Goal: Task Accomplishment & Management: Complete application form

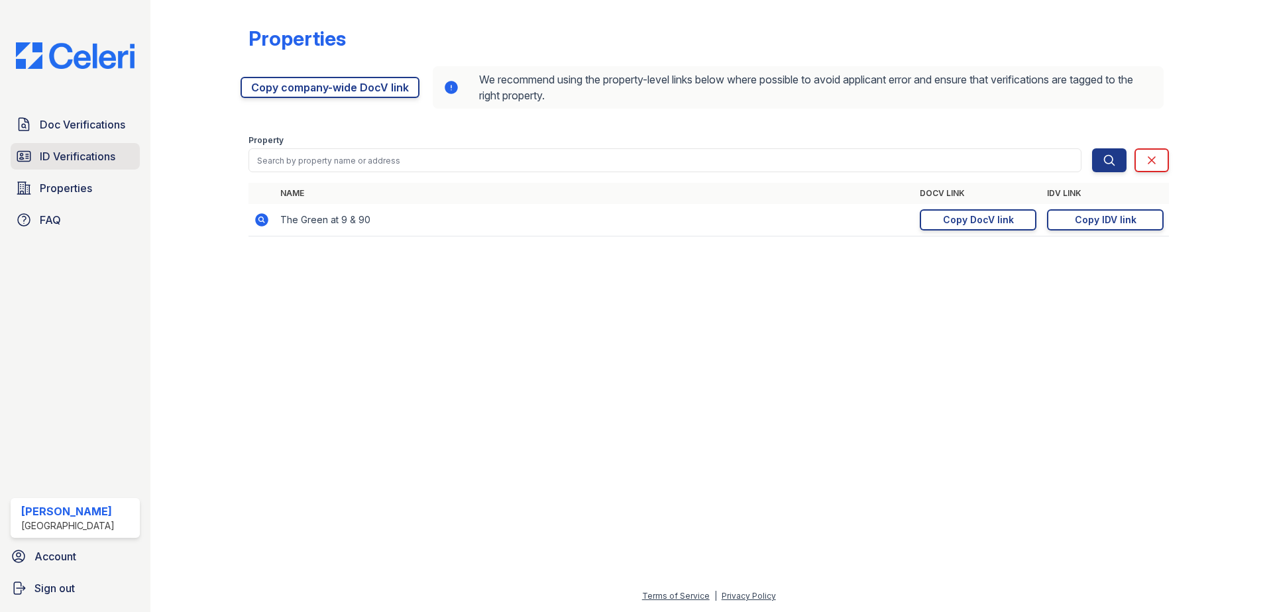
click at [91, 154] on span "ID Verifications" at bounding box center [78, 156] width 76 height 16
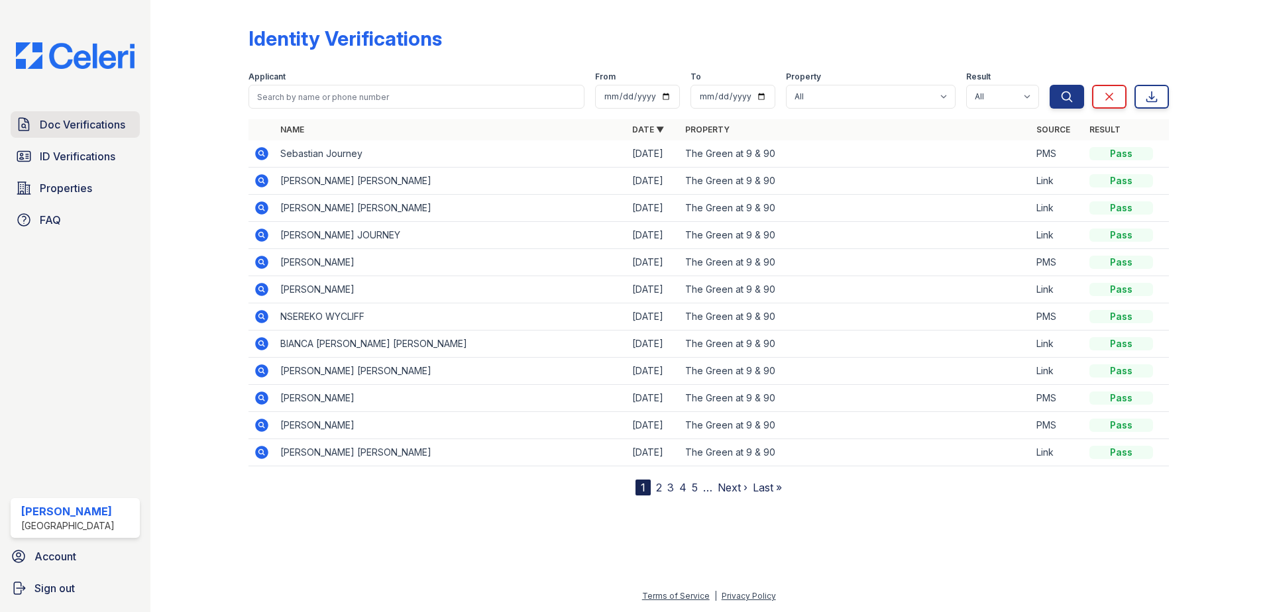
click at [75, 124] on span "Doc Verifications" at bounding box center [83, 125] width 86 height 16
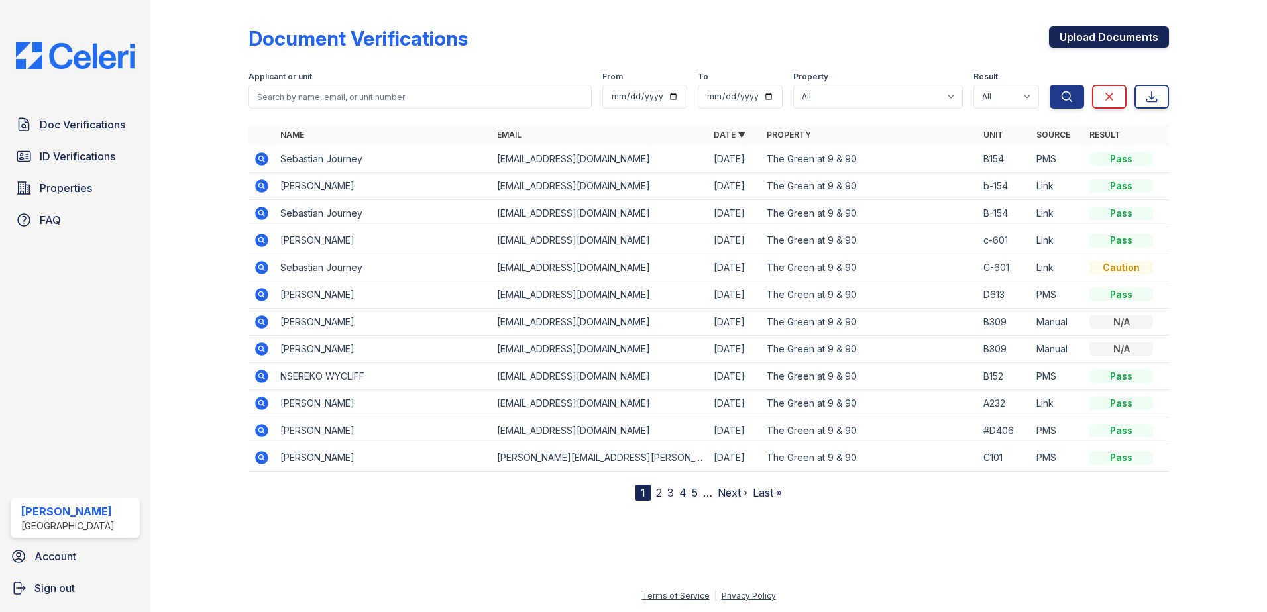
click at [1080, 38] on link "Upload Documents" at bounding box center [1109, 37] width 120 height 21
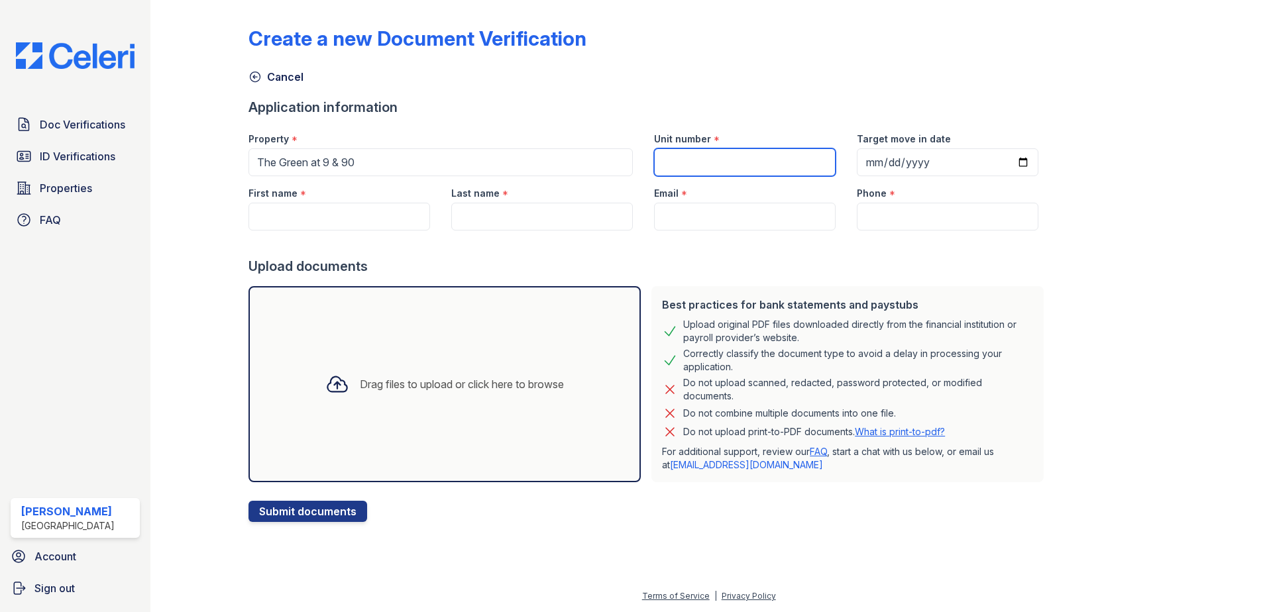
click at [749, 148] on input "Unit number" at bounding box center [745, 162] width 182 height 28
type input "C301"
click at [361, 215] on input "First name" at bounding box center [340, 217] width 182 height 28
paste input "Jonathan Martino"
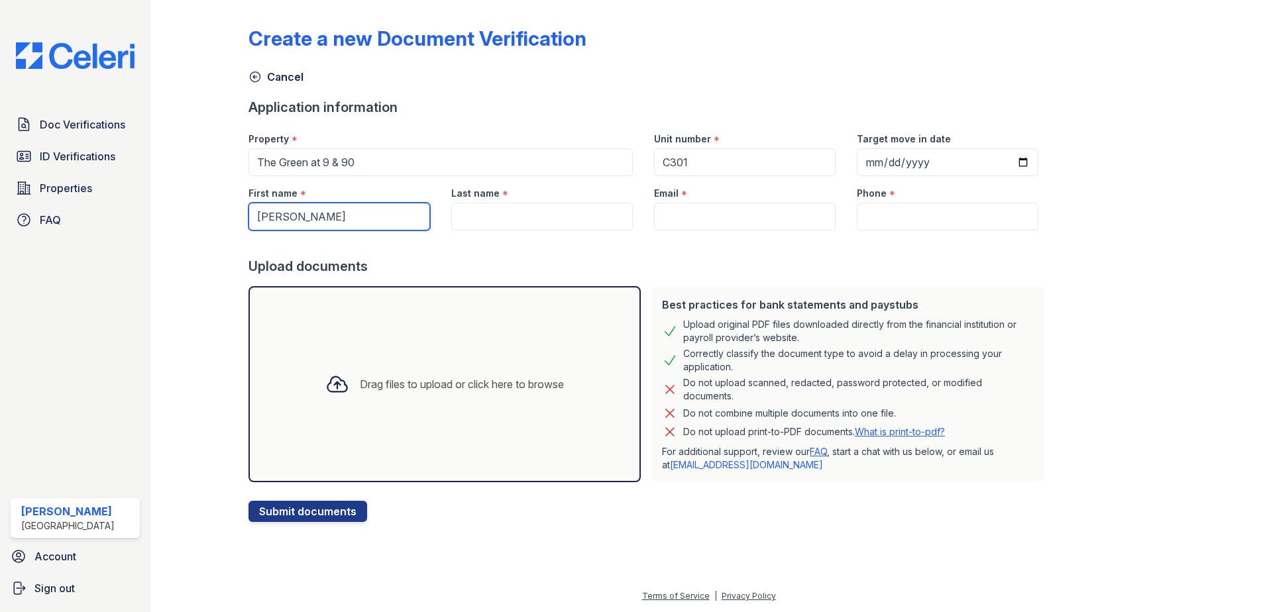
type input "Jonathan Martino"
click at [521, 220] on input "Last name" at bounding box center [542, 217] width 182 height 28
paste input "Jonathan Martino"
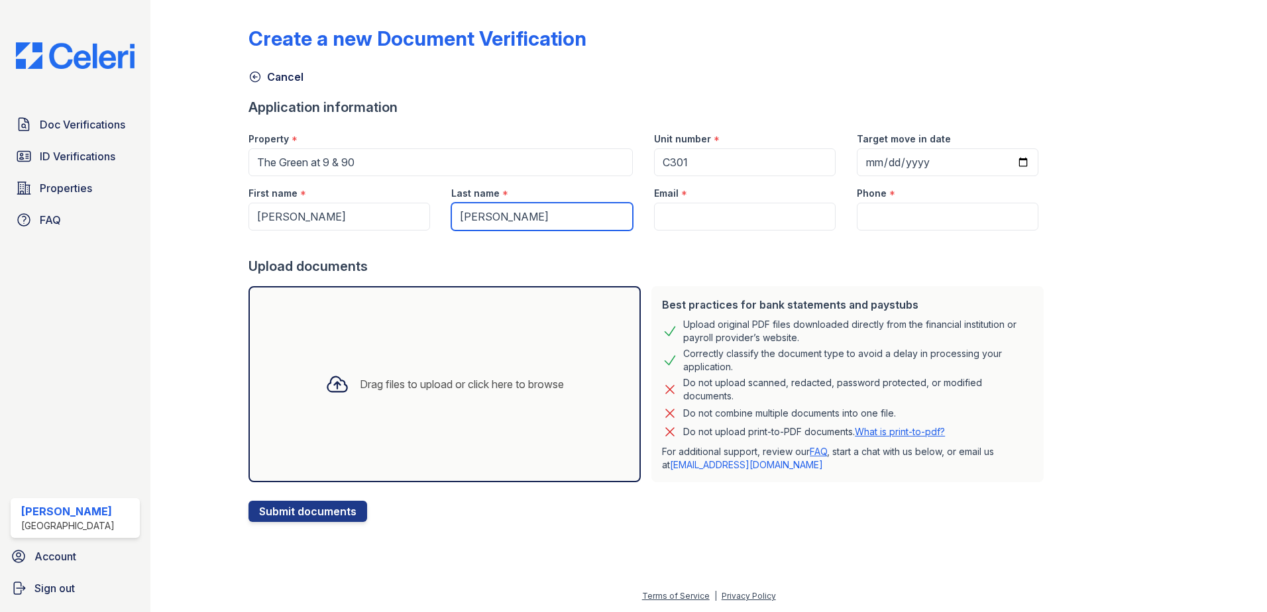
drag, startPoint x: 506, startPoint y: 214, endPoint x: 400, endPoint y: 225, distance: 106.7
click at [400, 225] on div "First name * Jonathan Martino Last name * Jonathan Martino Email * Phone *" at bounding box center [643, 203] width 811 height 54
type input "Martino"
drag, startPoint x: 350, startPoint y: 217, endPoint x: 309, endPoint y: 215, distance: 41.1
click at [309, 215] on input "Jonathan Martino" at bounding box center [340, 217] width 182 height 28
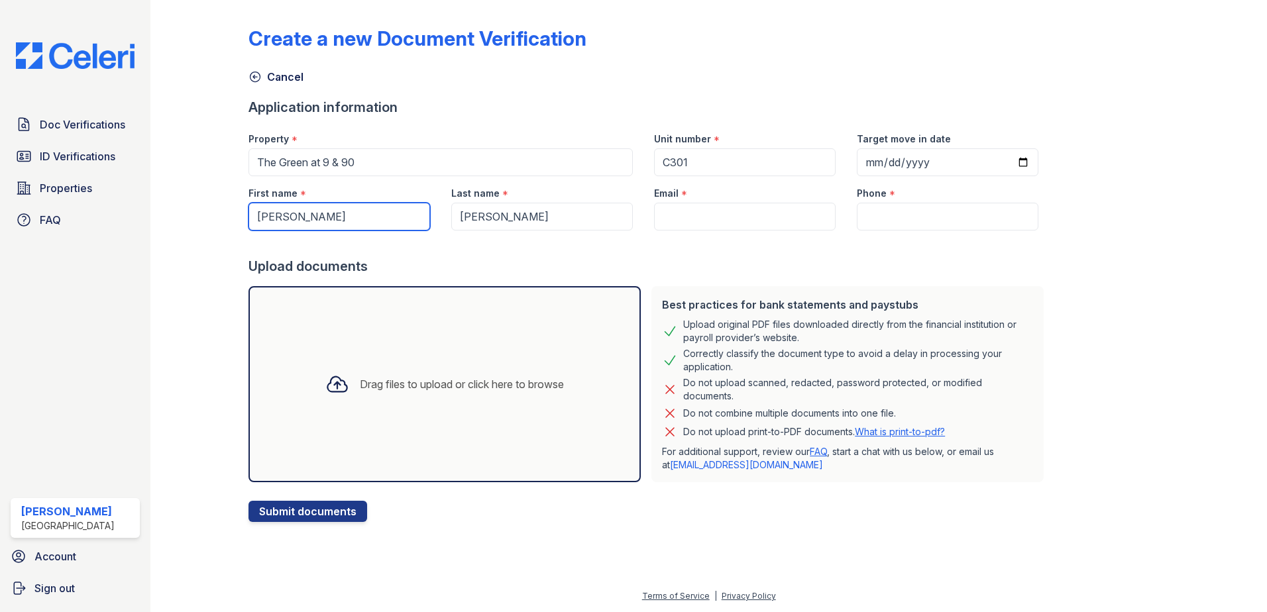
type input "Jonathan"
drag, startPoint x: 766, startPoint y: 225, endPoint x: 748, endPoint y: 213, distance: 21.1
click at [766, 225] on input "Email" at bounding box center [745, 217] width 182 height 28
paste input "[EMAIL_ADDRESS][DOMAIN_NAME]"
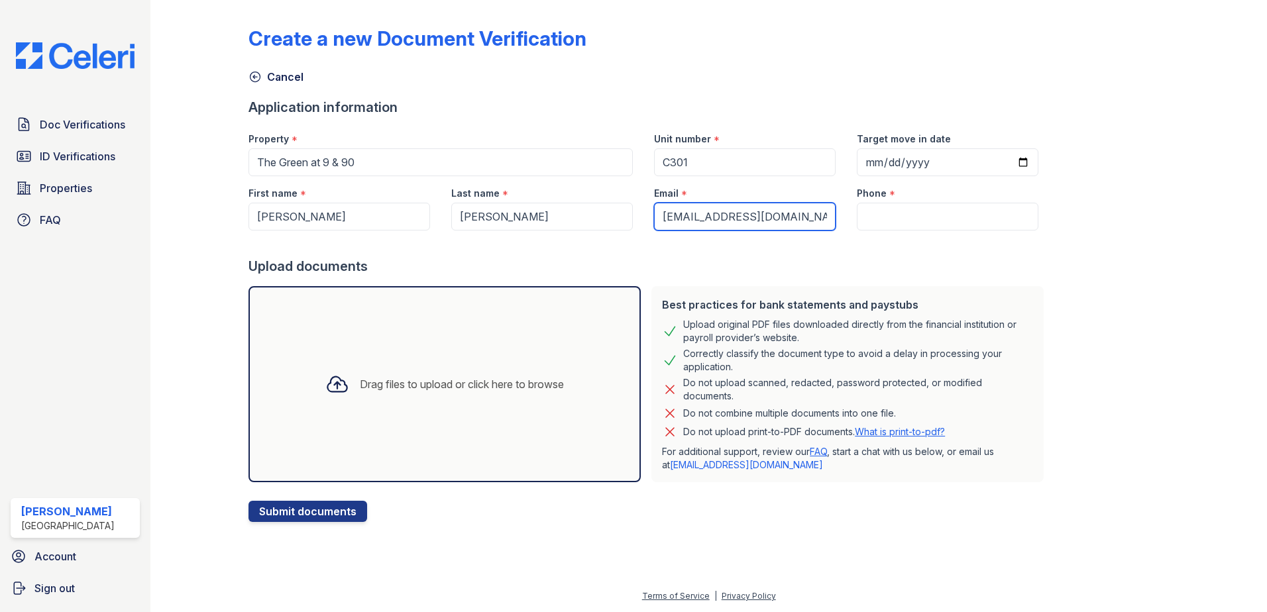
type input "[EMAIL_ADDRESS][DOMAIN_NAME]"
drag, startPoint x: 892, startPoint y: 219, endPoint x: 806, endPoint y: 145, distance: 113.3
click at [892, 219] on input "Phone" at bounding box center [948, 217] width 182 height 28
paste input "7744274728"
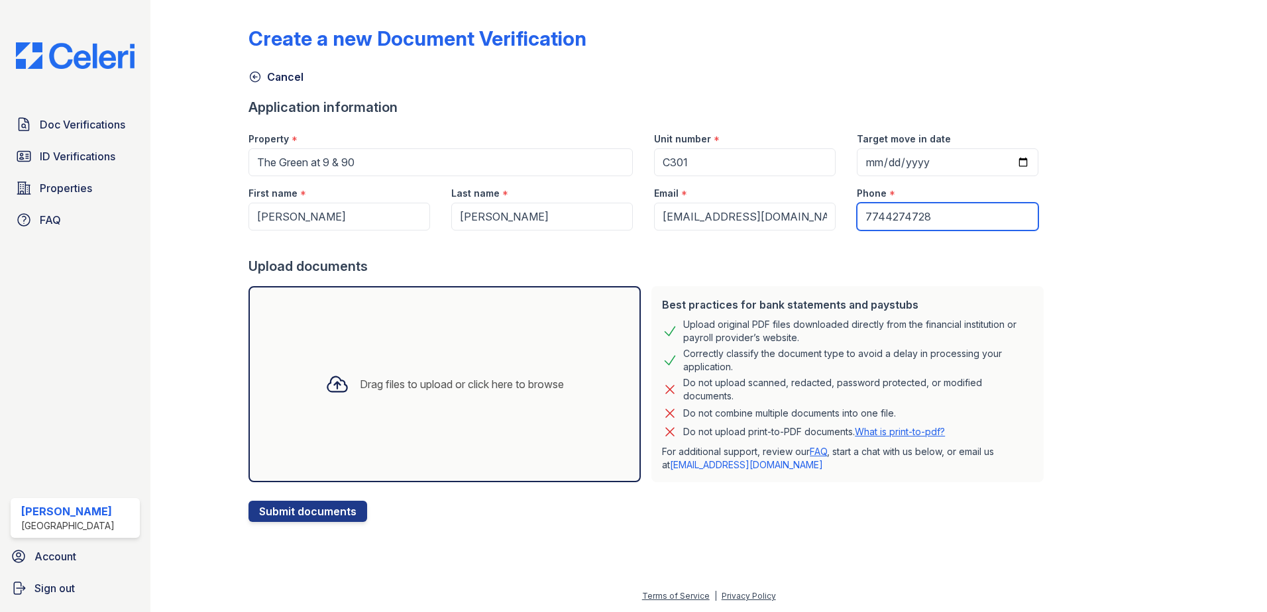
type input "7744274728"
click at [360, 385] on div "Drag files to upload or click here to browse" at bounding box center [462, 385] width 204 height 16
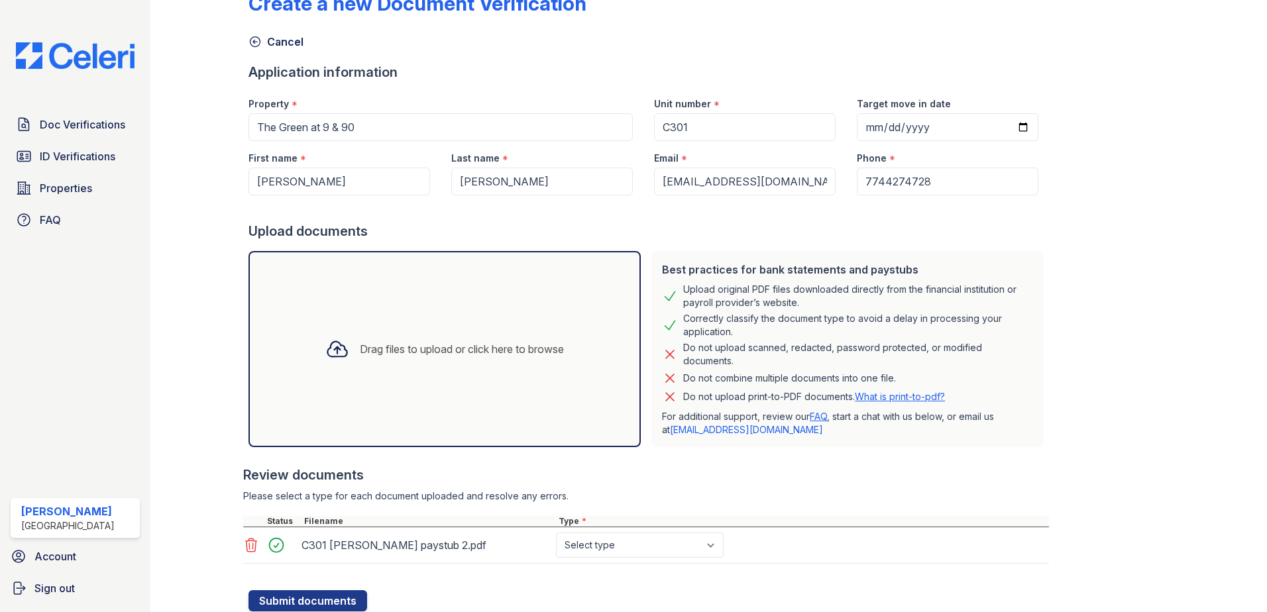
scroll to position [80, 0]
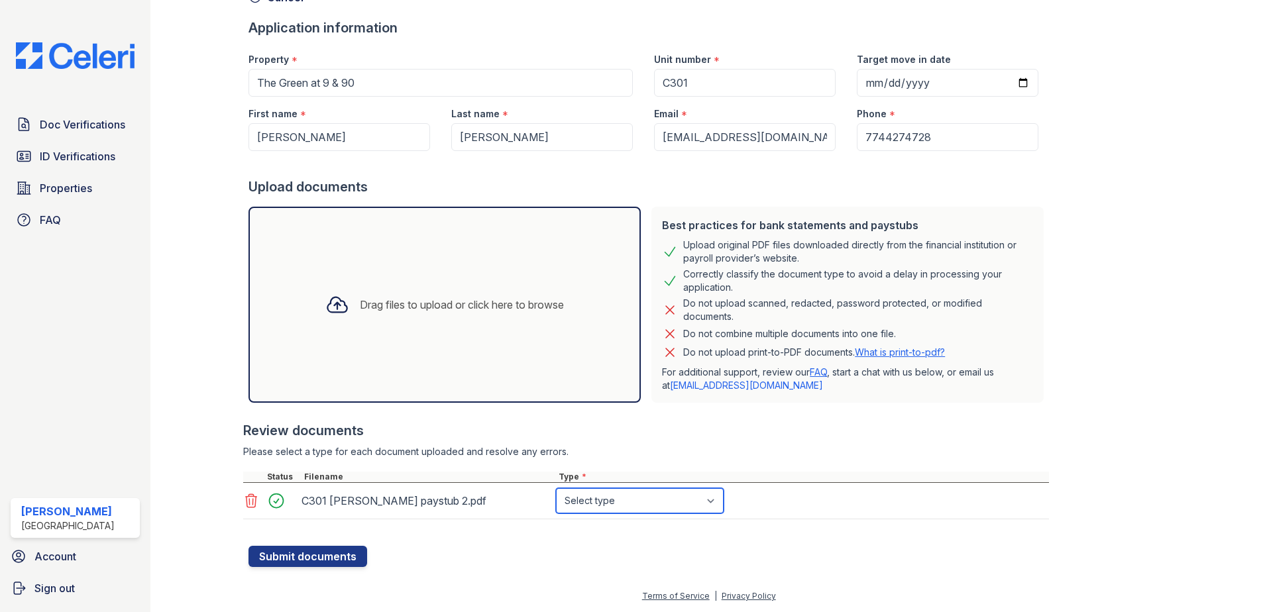
click at [643, 505] on select "Select type Paystub Bank Statement Offer Letter Tax Documents Benefit Award Let…" at bounding box center [640, 501] width 168 height 25
select select "paystub"
click at [556, 489] on select "Select type Paystub Bank Statement Offer Letter Tax Documents Benefit Award Let…" at bounding box center [640, 501] width 168 height 25
click at [342, 559] on button "Submit documents" at bounding box center [308, 556] width 119 height 21
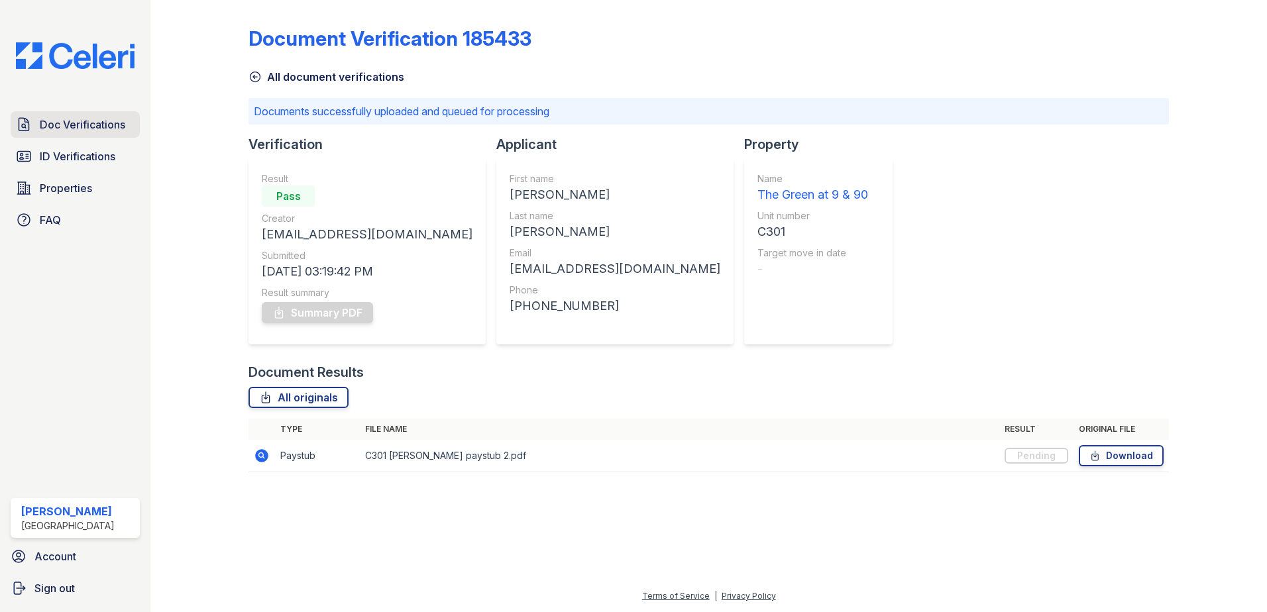
click at [113, 125] on span "Doc Verifications" at bounding box center [83, 125] width 86 height 16
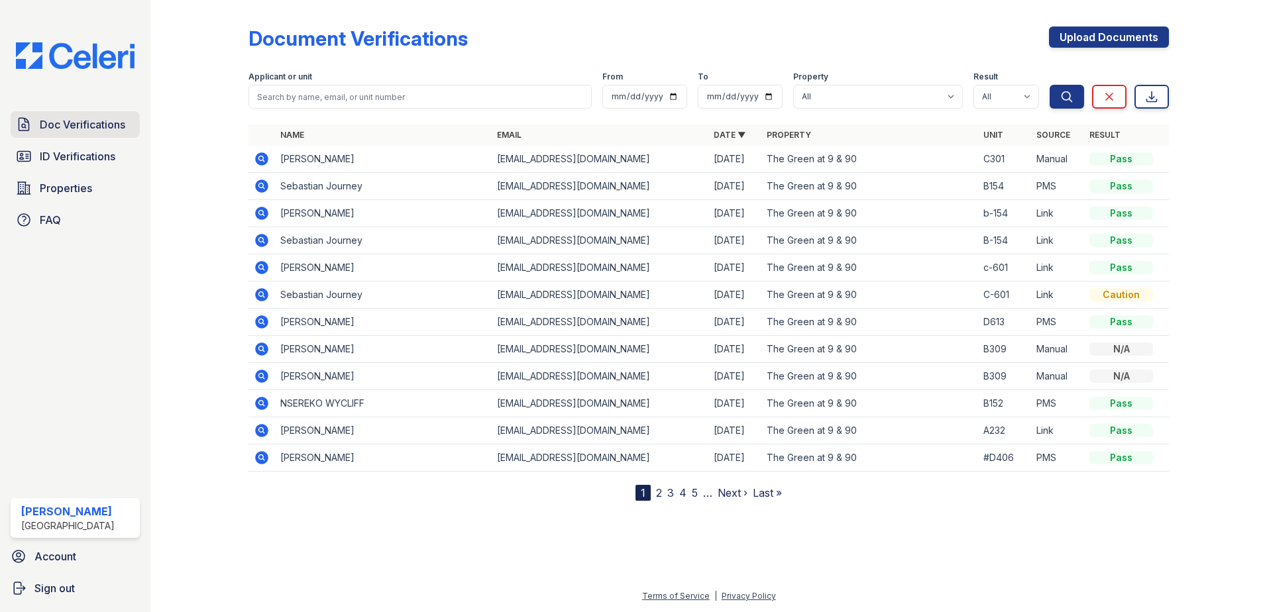
click at [87, 124] on span "Doc Verifications" at bounding box center [83, 125] width 86 height 16
click at [1093, 35] on link "Upload Documents" at bounding box center [1109, 37] width 120 height 21
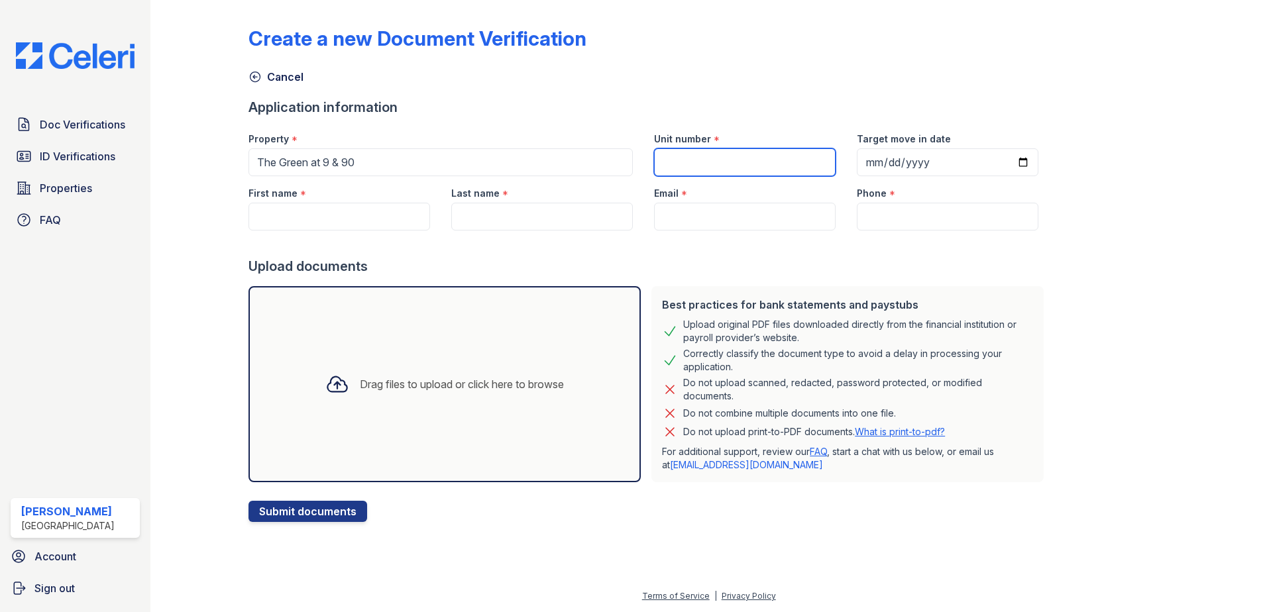
click at [735, 151] on input "Unit number" at bounding box center [745, 162] width 182 height 28
type input "C301"
type input "Jonathan"
type input "Martino"
type input "[EMAIL_ADDRESS][DOMAIN_NAME]"
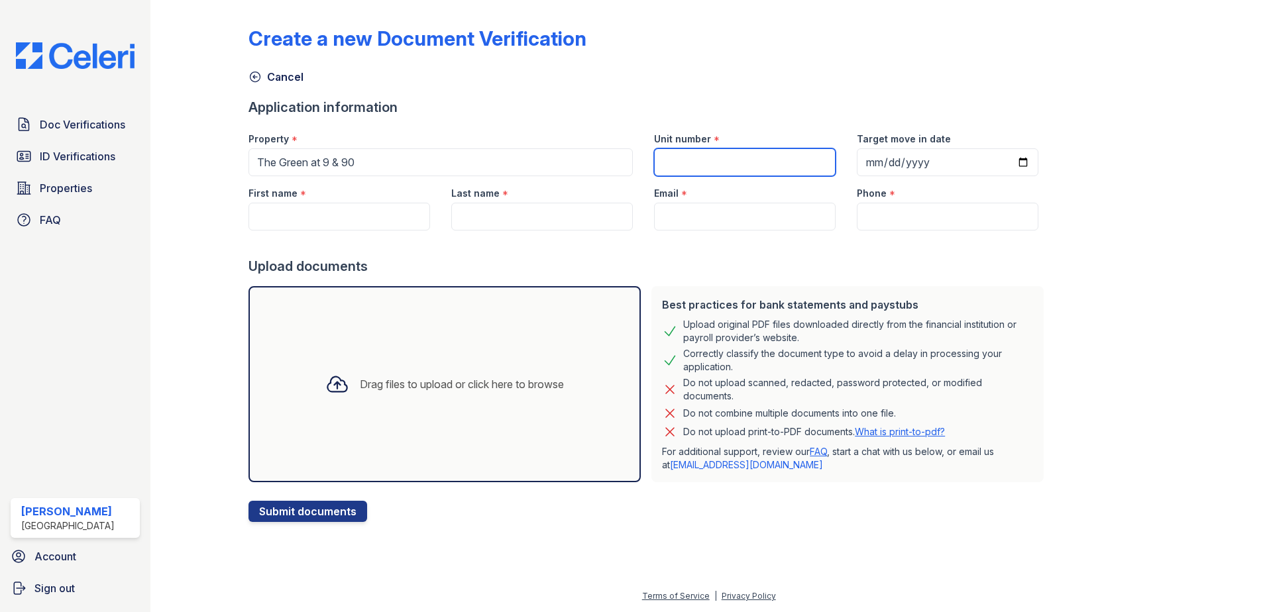
type input "7744274728"
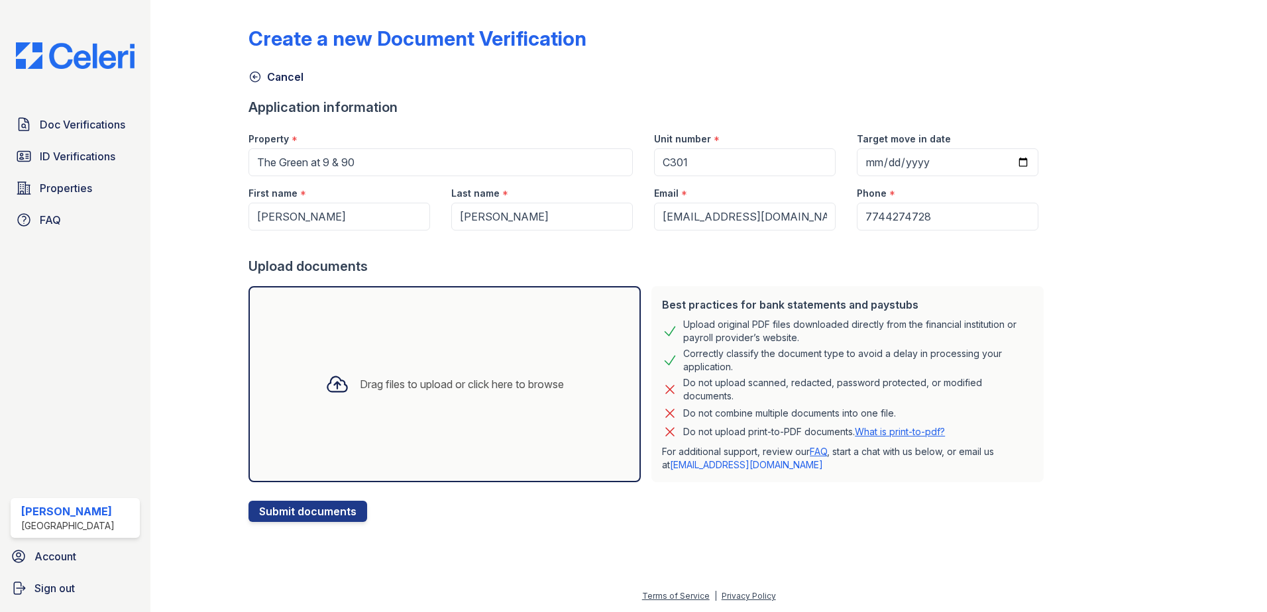
click at [360, 386] on div "Drag files to upload or click here to browse" at bounding box center [462, 385] width 204 height 16
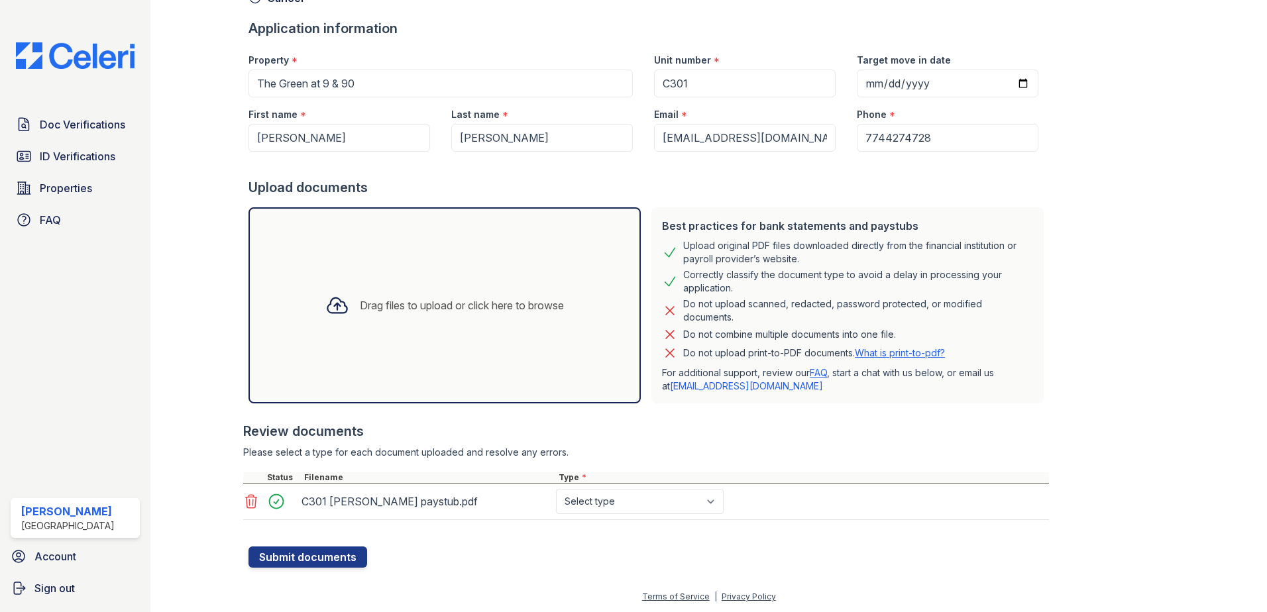
scroll to position [80, 0]
click at [618, 496] on select "Select type Paystub Bank Statement Offer Letter Tax Documents Benefit Award Let…" at bounding box center [640, 501] width 168 height 25
select select "paystub"
click at [556, 489] on select "Select type Paystub Bank Statement Offer Letter Tax Documents Benefit Award Let…" at bounding box center [640, 501] width 168 height 25
click at [335, 555] on button "Submit documents" at bounding box center [308, 556] width 119 height 21
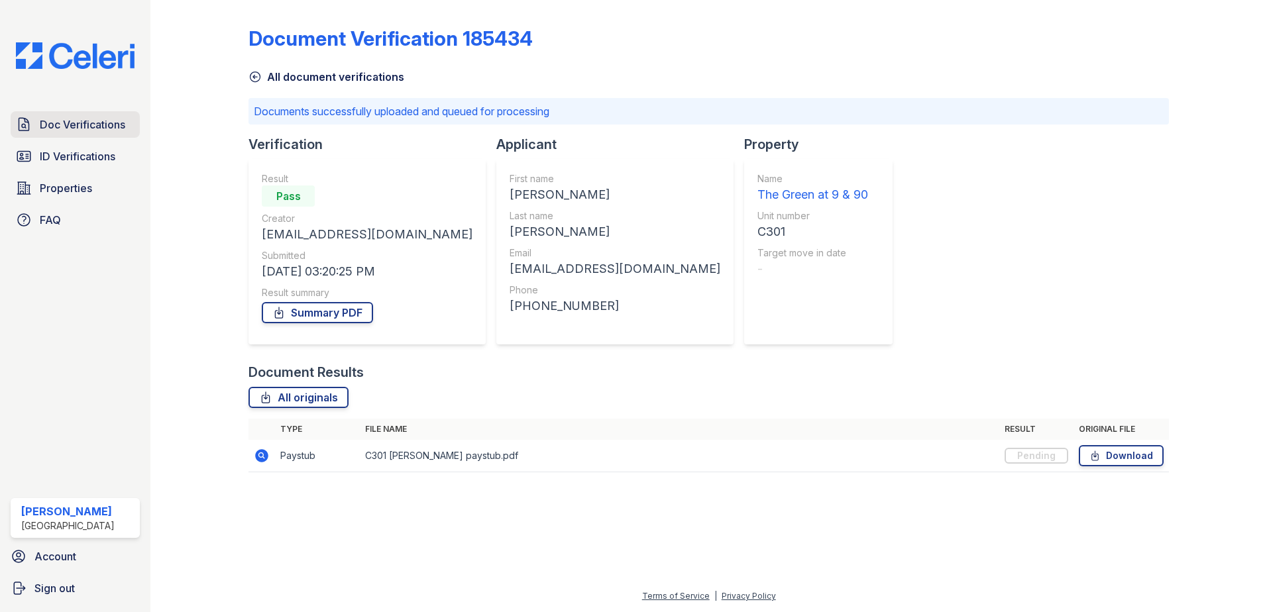
click at [70, 125] on span "Doc Verifications" at bounding box center [83, 125] width 86 height 16
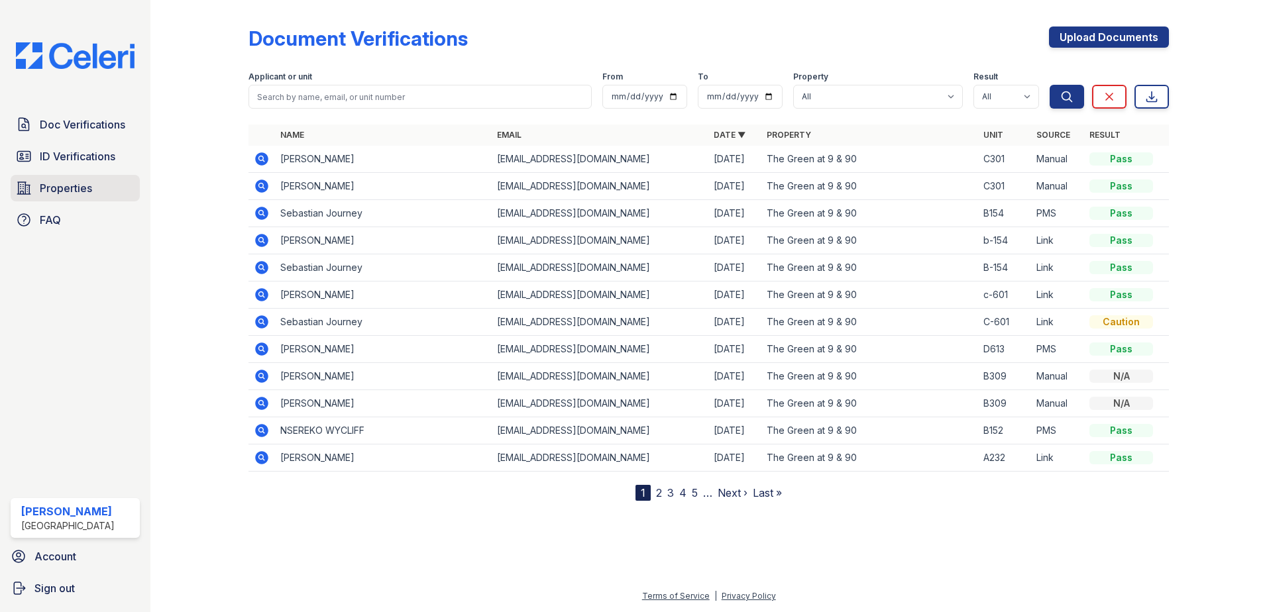
click at [97, 194] on link "Properties" at bounding box center [75, 188] width 129 height 27
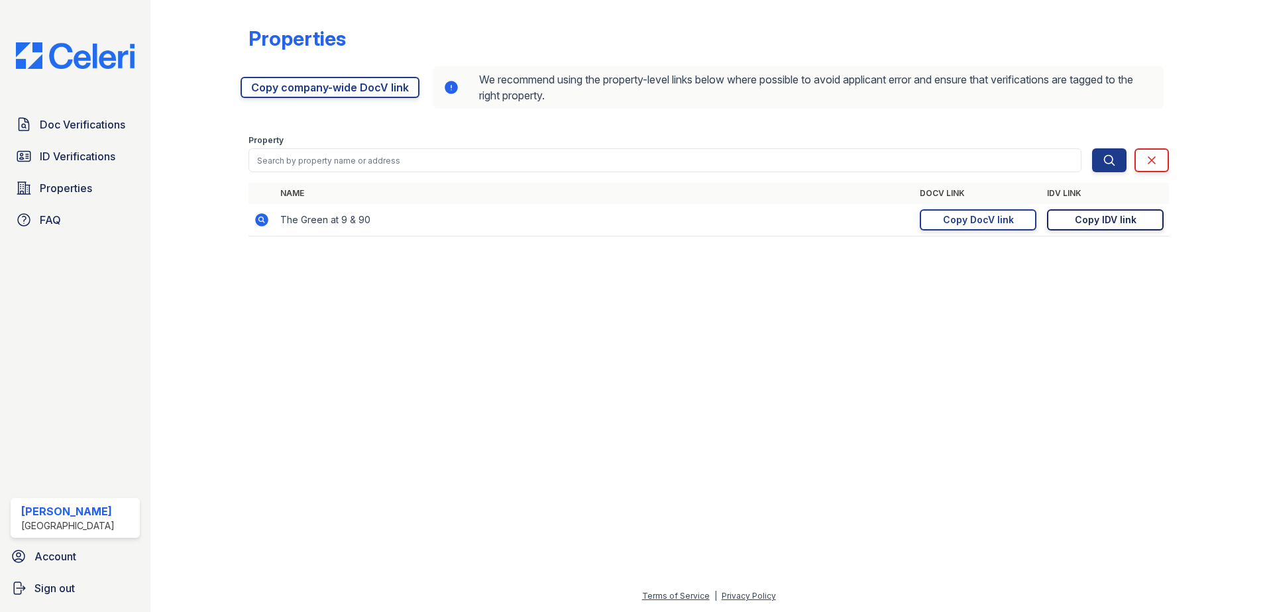
click at [1082, 217] on div "Copy IDV link" at bounding box center [1106, 219] width 62 height 13
click at [86, 156] on span "ID Verifications" at bounding box center [78, 156] width 76 height 16
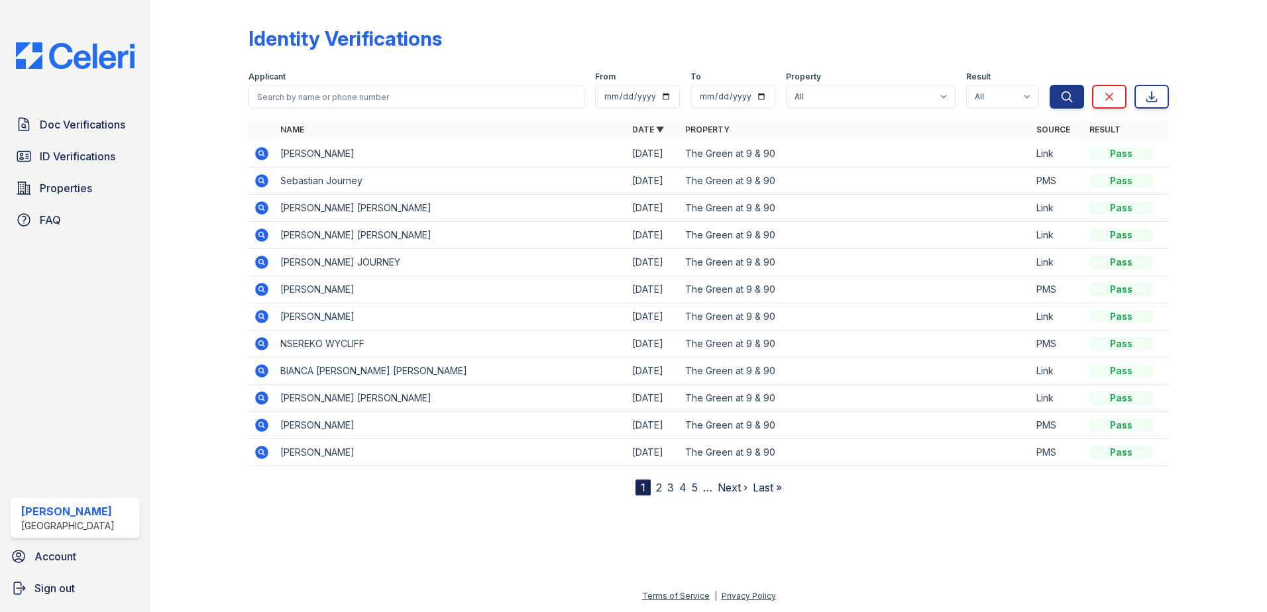
click at [259, 148] on icon at bounding box center [261, 153] width 13 height 13
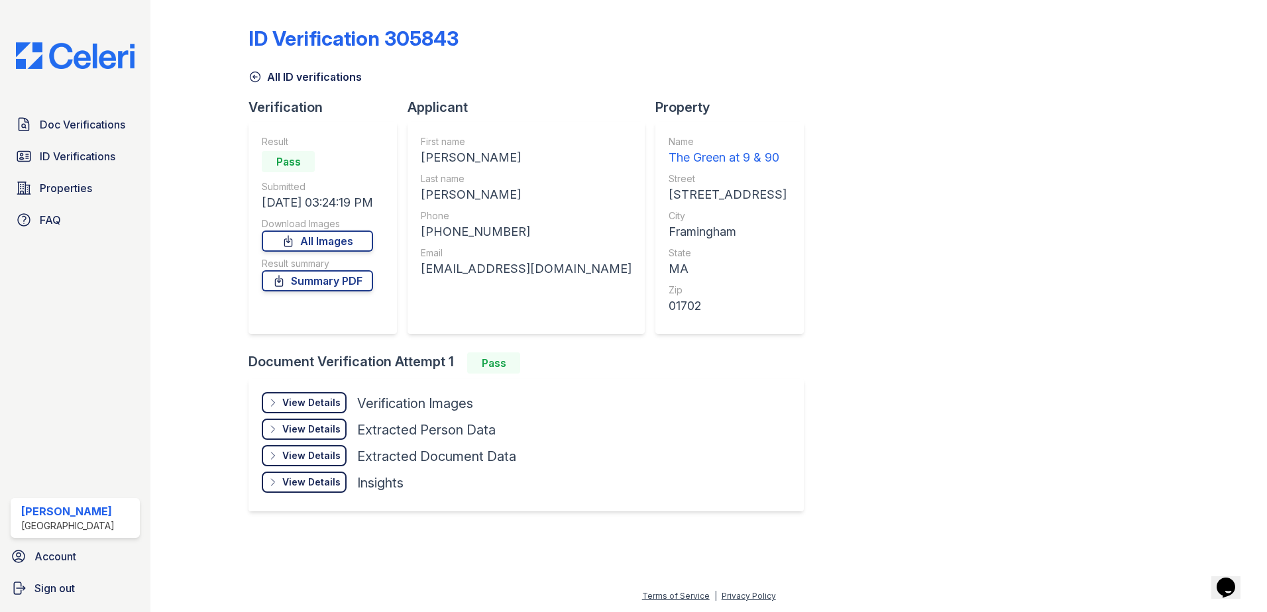
click at [336, 400] on div "View Details" at bounding box center [311, 402] width 58 height 13
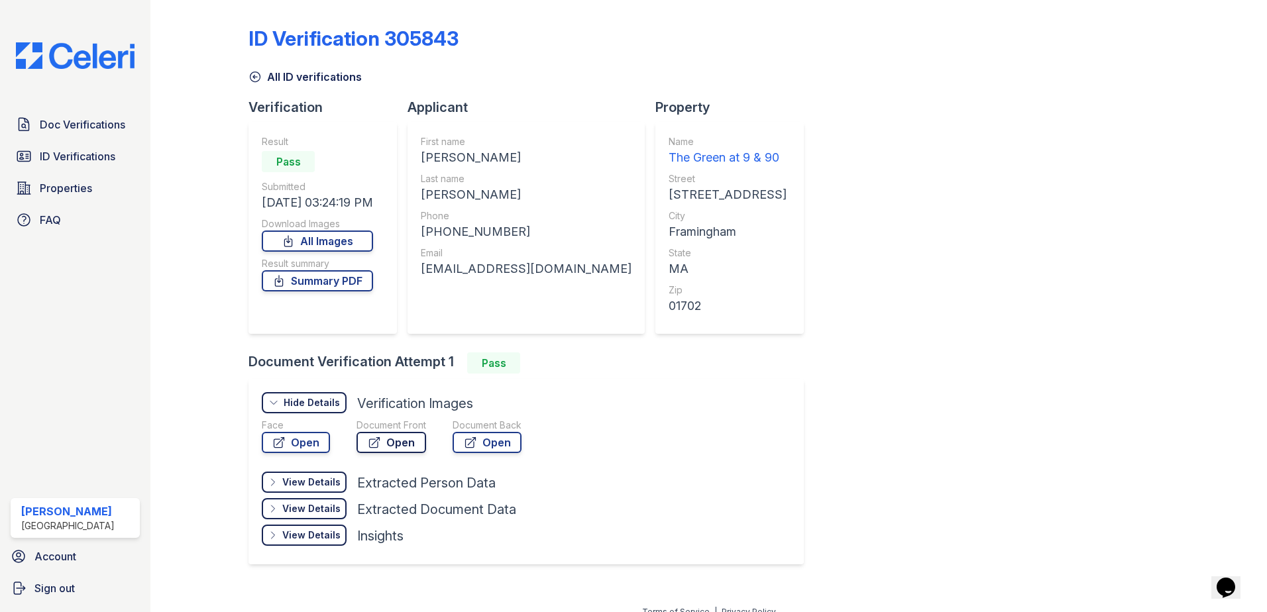
click at [410, 439] on link "Open" at bounding box center [392, 442] width 70 height 21
click at [323, 482] on div "View Details" at bounding box center [311, 482] width 58 height 13
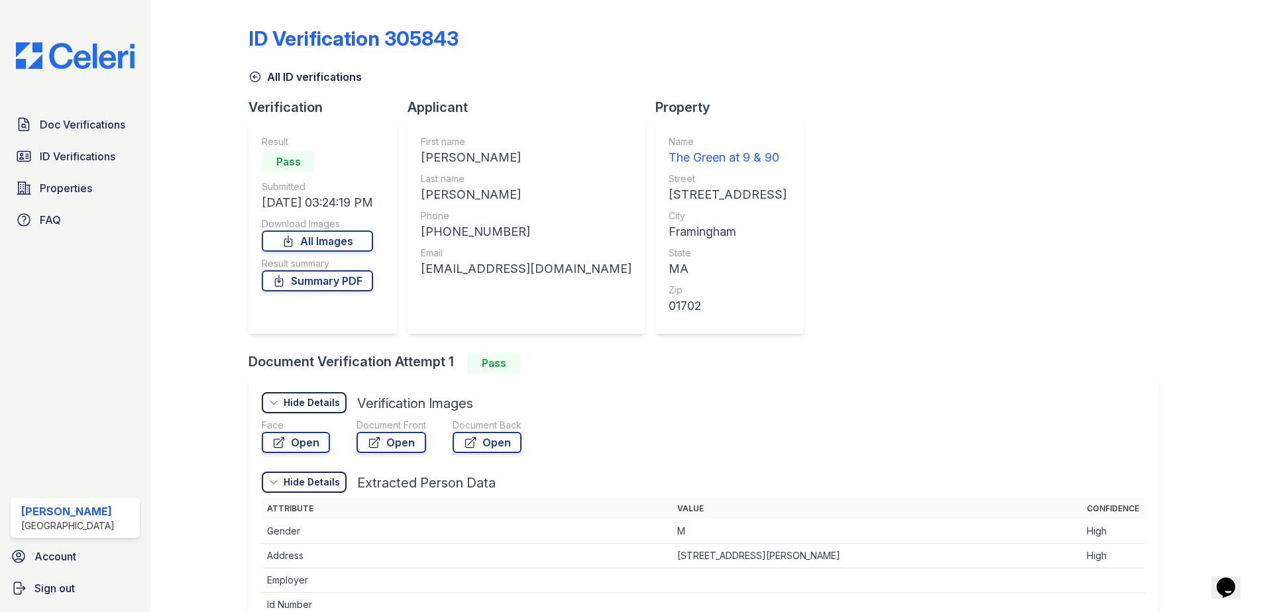
click at [323, 482] on div "Hide Details" at bounding box center [312, 482] width 56 height 13
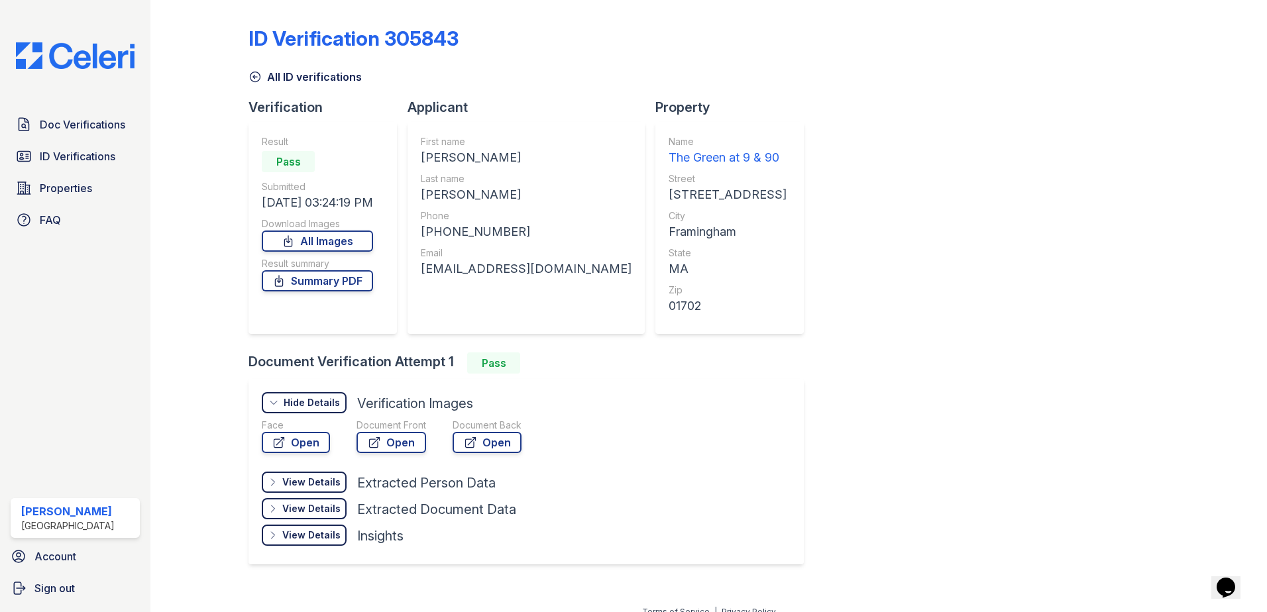
click at [311, 512] on div "View Details" at bounding box center [311, 508] width 58 height 13
click at [311, 512] on div "Hide Details" at bounding box center [312, 508] width 56 height 13
click at [326, 536] on div "View Details" at bounding box center [311, 535] width 58 height 13
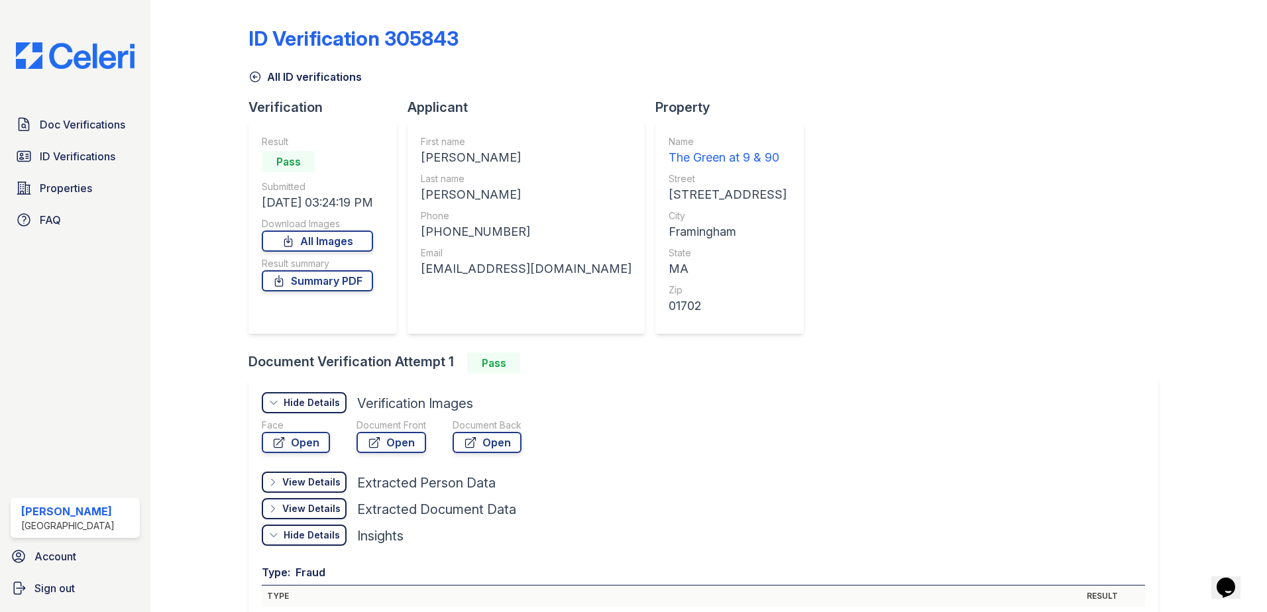
click at [326, 536] on div "Hide Details" at bounding box center [312, 535] width 56 height 13
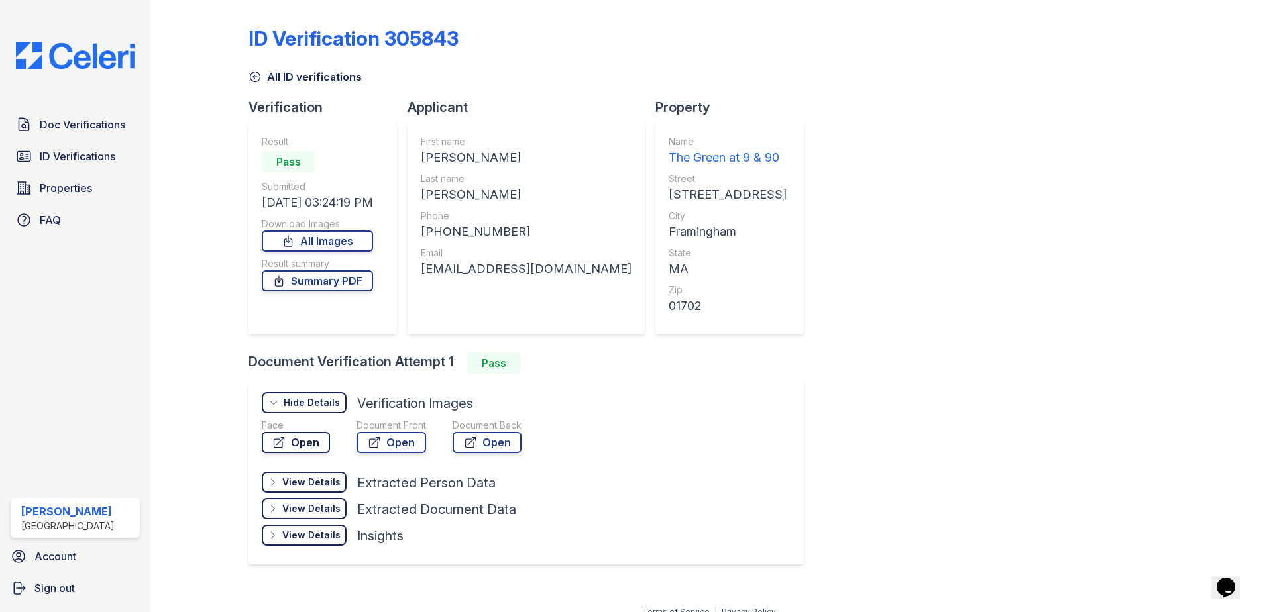
click at [310, 444] on link "Open" at bounding box center [296, 442] width 68 height 21
click at [87, 127] on span "Doc Verifications" at bounding box center [83, 125] width 86 height 16
